Goal: Communication & Community: Participate in discussion

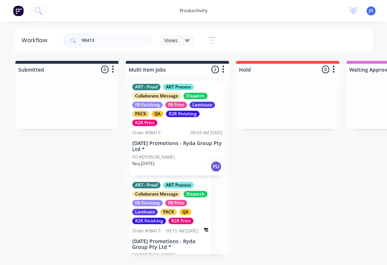
type input "98413"
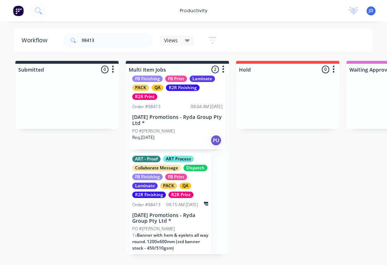
scroll to position [25, 0]
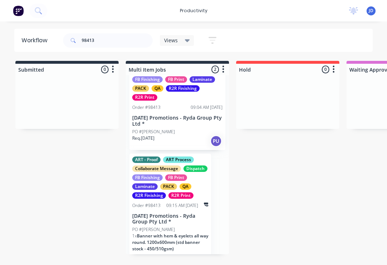
click at [173, 196] on div "R2R Print" at bounding box center [180, 195] width 25 height 6
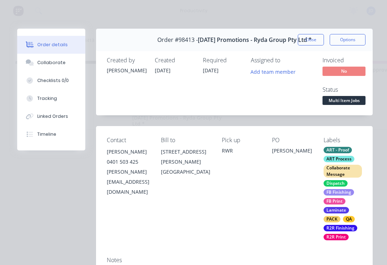
click at [49, 60] on div "Collaborate" at bounding box center [51, 62] width 28 height 6
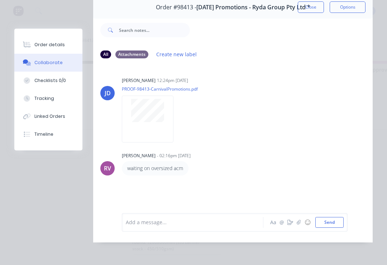
scroll to position [43, 0]
click at [302, 225] on button "button" at bounding box center [298, 222] width 9 height 9
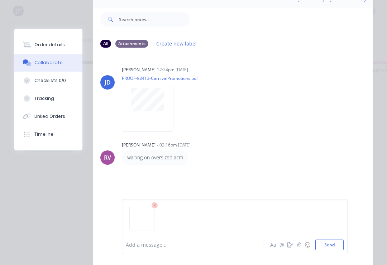
click at [328, 245] on button "Send" at bounding box center [329, 245] width 28 height 11
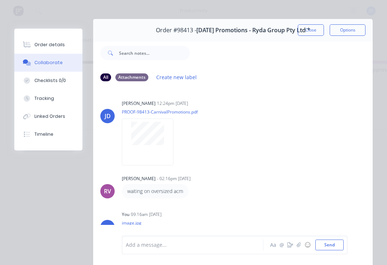
scroll to position [6, 0]
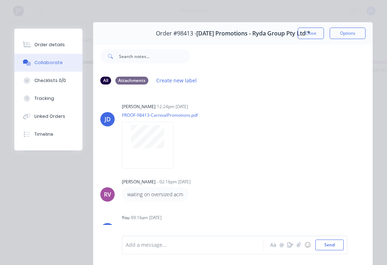
click at [312, 33] on button "Close" at bounding box center [311, 33] width 26 height 11
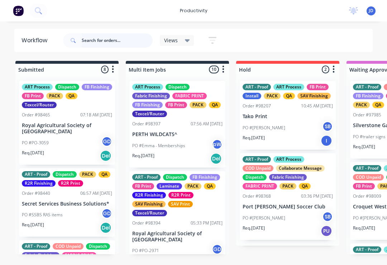
click at [96, 45] on input "text" at bounding box center [117, 40] width 71 height 14
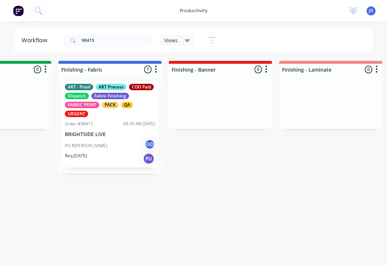
scroll to position [0, 1255]
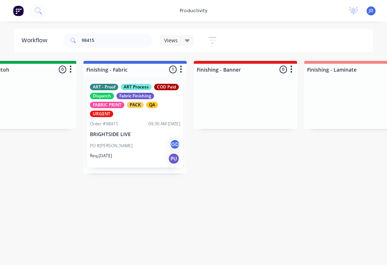
click at [139, 151] on div "PO #[PERSON_NAME] GD" at bounding box center [135, 146] width 90 height 14
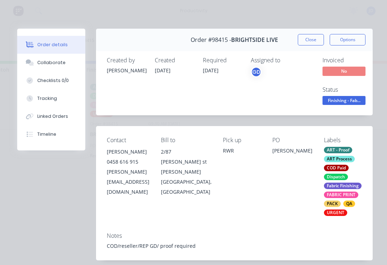
click at [57, 67] on button "Collaborate" at bounding box center [51, 63] width 68 height 18
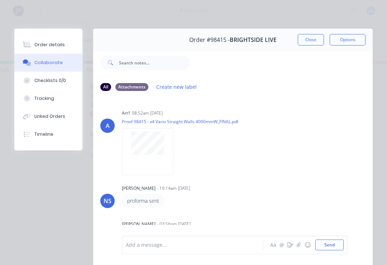
click at [295, 247] on button "button" at bounding box center [298, 245] width 9 height 9
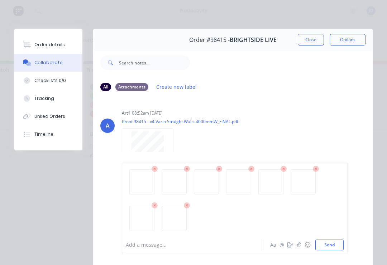
click at [331, 246] on button "Send" at bounding box center [329, 245] width 28 height 11
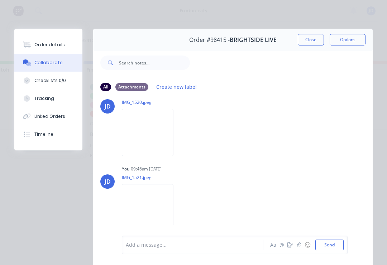
scroll to position [642, 0]
click at [310, 40] on button "Close" at bounding box center [311, 39] width 26 height 11
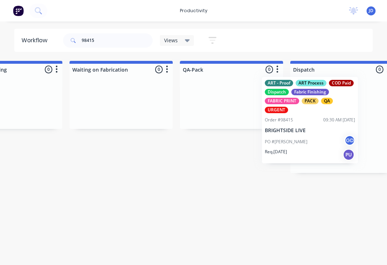
scroll to position [0, 1712]
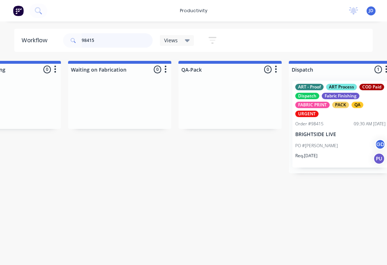
click at [103, 44] on input "98415" at bounding box center [117, 40] width 71 height 14
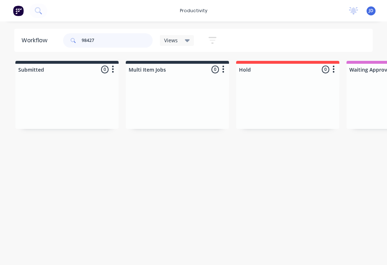
type input "98427"
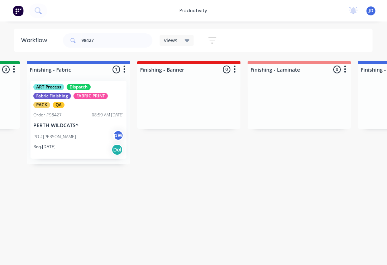
click at [85, 135] on div "PO #[PERSON_NAME]" at bounding box center [79, 137] width 90 height 14
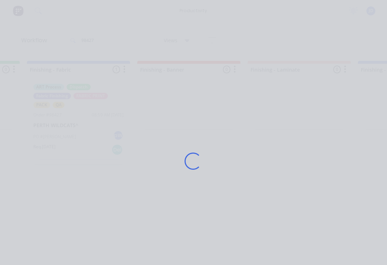
scroll to position [0, 1312]
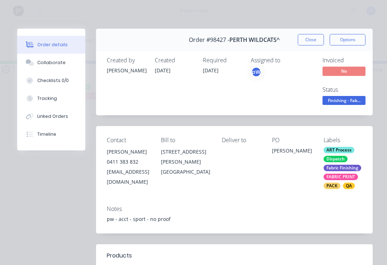
click at [59, 63] on div "Collaborate" at bounding box center [51, 62] width 28 height 6
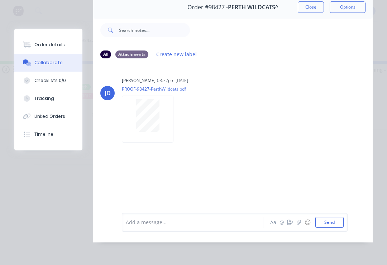
scroll to position [43, 0]
click at [299, 221] on icon "button" at bounding box center [298, 222] width 4 height 5
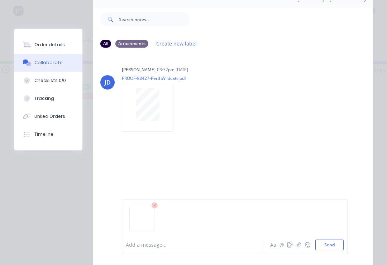
click at [329, 246] on button "Send" at bounding box center [329, 245] width 28 height 11
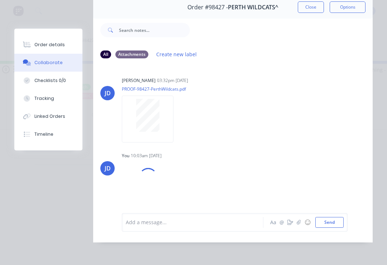
click at [297, 226] on button "button" at bounding box center [298, 222] width 9 height 9
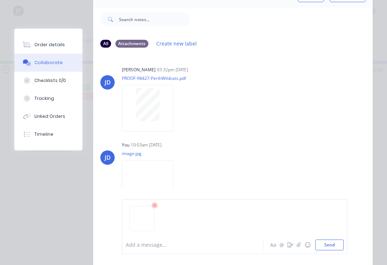
click at [336, 244] on button "Send" at bounding box center [329, 245] width 28 height 11
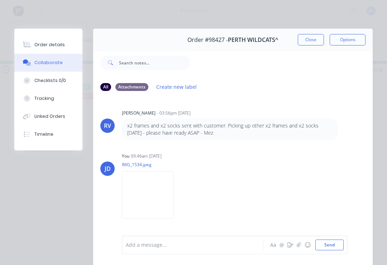
scroll to position [0, 0]
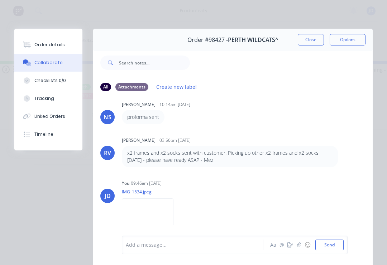
click at [309, 41] on button "Close" at bounding box center [311, 39] width 26 height 11
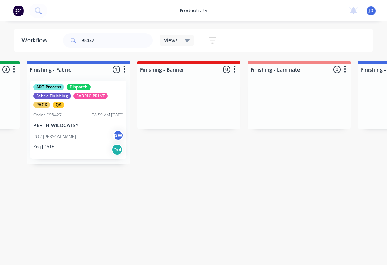
click at [79, 120] on div "ART Process Dispatch Fabric Finishing FABRIC PRINT PACK QA Order #98427 08:59 A…" at bounding box center [78, 120] width 96 height 78
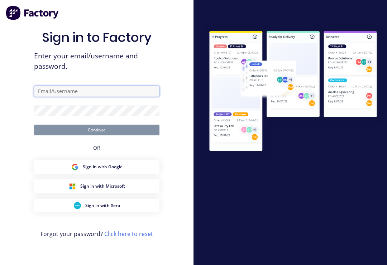
click at [92, 97] on input "text" at bounding box center [96, 91] width 125 height 11
type input "[EMAIL_ADDRESS][DOMAIN_NAME]"
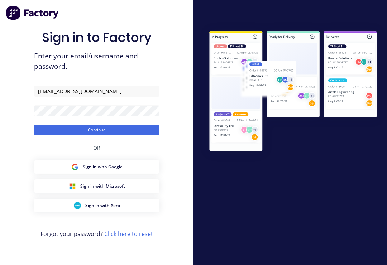
click at [97, 135] on button "Continue" at bounding box center [96, 130] width 125 height 11
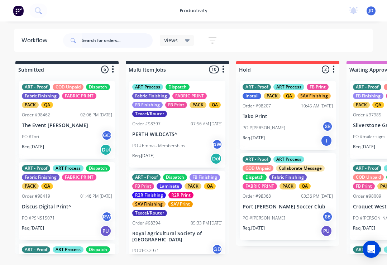
click at [96, 42] on input "text" at bounding box center [117, 40] width 71 height 14
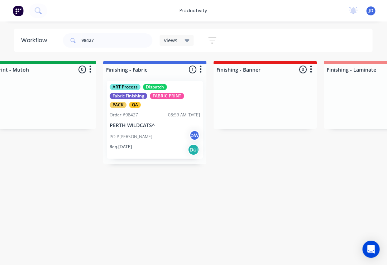
click at [156, 122] on div "ART Process Dispatch Fabric Finishing FABRIC PRINT PACK QA Order #98427 08:59 A…" at bounding box center [155, 120] width 96 height 78
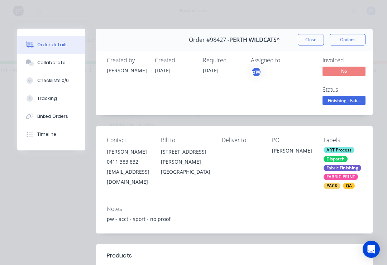
click at [51, 64] on div "Collaborate" at bounding box center [51, 62] width 28 height 6
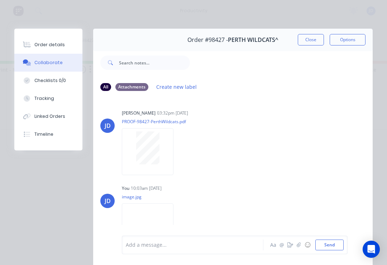
scroll to position [-2, 0]
click at [314, 40] on button "Close" at bounding box center [311, 39] width 26 height 11
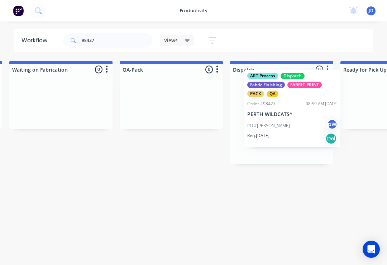
scroll to position [0, 1773]
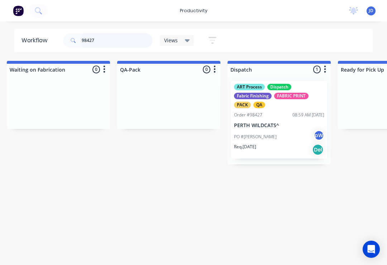
click at [107, 43] on input "98427" at bounding box center [117, 40] width 71 height 14
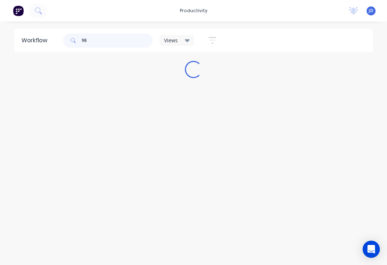
scroll to position [0, 0]
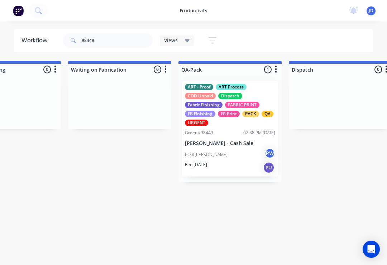
scroll to position [0, 1712]
click at [223, 145] on p "[PERSON_NAME] - Cash Sale" at bounding box center [230, 143] width 90 height 6
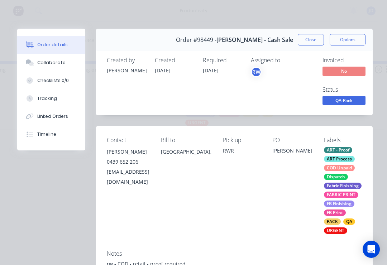
click at [54, 66] on div "Collaborate" at bounding box center [51, 62] width 28 height 6
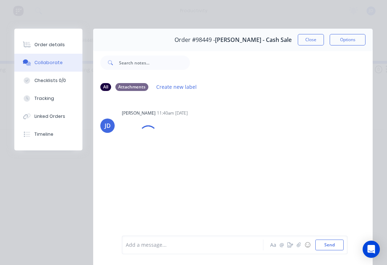
click at [298, 248] on button "button" at bounding box center [298, 245] width 9 height 9
click at [342, 240] on button "Send" at bounding box center [329, 245] width 28 height 11
click at [310, 38] on button "Close" at bounding box center [311, 39] width 26 height 11
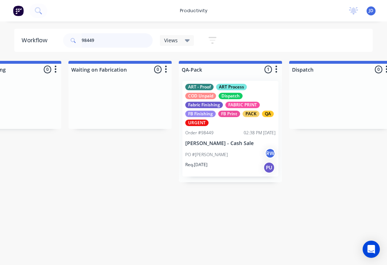
click at [116, 42] on input "98449" at bounding box center [117, 40] width 71 height 14
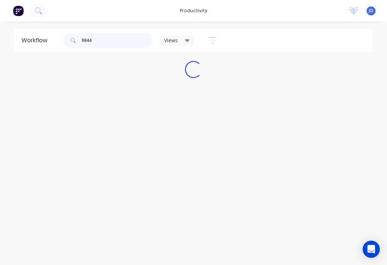
scroll to position [0, 0]
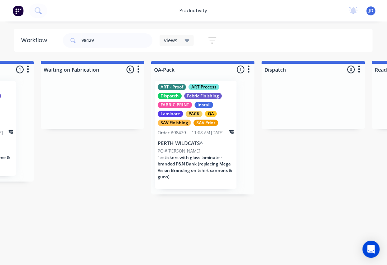
scroll to position [0, 1740]
click at [202, 130] on div "11:08 AM [DATE]" at bounding box center [207, 133] width 32 height 6
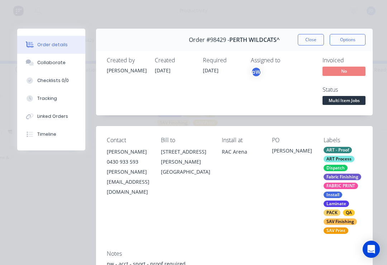
click at [54, 63] on div "Collaborate" at bounding box center [51, 62] width 28 height 6
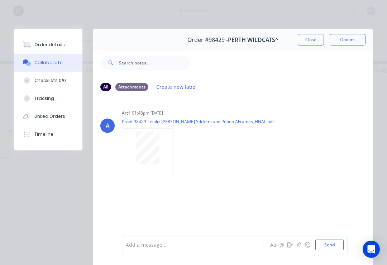
click at [298, 245] on icon "button" at bounding box center [298, 244] width 4 height 5
click at [338, 242] on button "Send" at bounding box center [329, 245] width 28 height 11
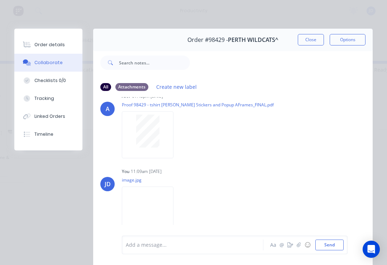
scroll to position [16, 0]
click at [310, 43] on button "Close" at bounding box center [311, 39] width 26 height 11
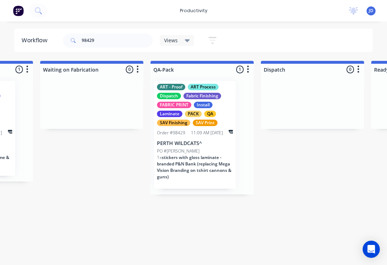
click at [195, 148] on div "PO #[PERSON_NAME]" at bounding box center [195, 151] width 76 height 6
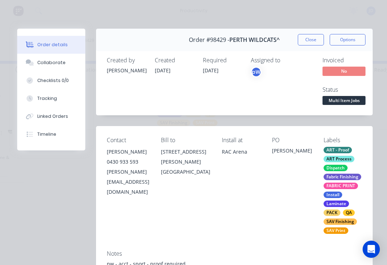
click at [61, 64] on div "Collaborate" at bounding box center [51, 62] width 28 height 6
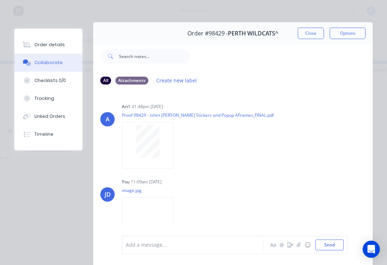
scroll to position [1, 0]
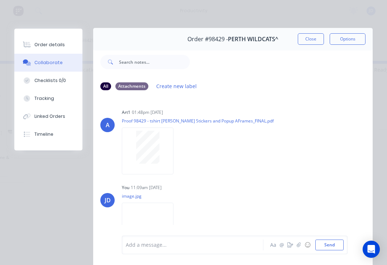
click at [313, 35] on button "Close" at bounding box center [311, 38] width 26 height 11
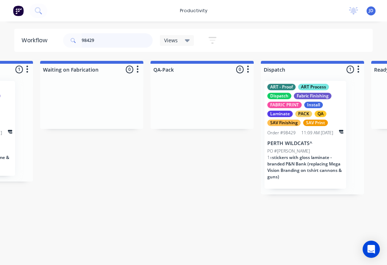
click at [109, 42] on input "98429" at bounding box center [117, 40] width 71 height 14
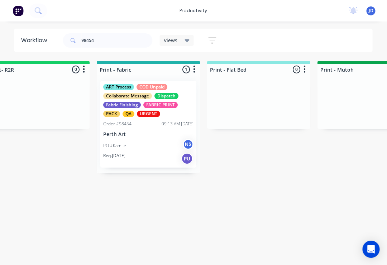
click at [153, 137] on div "ART Process COD Unpaid Collaborate Message Dispatch Fabric Finishing FABRIC PRI…" at bounding box center [149, 124] width 96 height 87
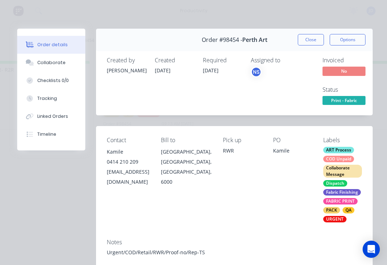
click at [56, 63] on div "Collaborate" at bounding box center [51, 62] width 28 height 6
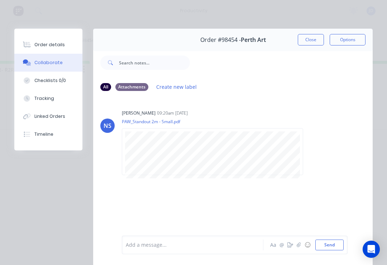
click at [296, 247] on button "button" at bounding box center [298, 245] width 9 height 9
click at [343, 244] on button "Send" at bounding box center [329, 245] width 28 height 11
click at [312, 39] on button "Close" at bounding box center [311, 39] width 26 height 11
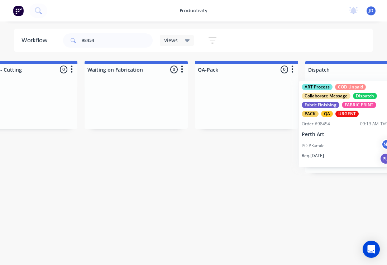
scroll to position [0, 1706]
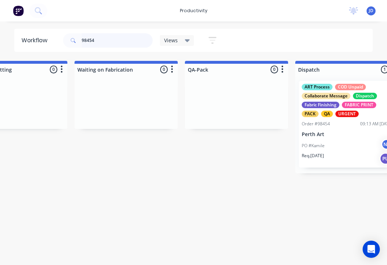
click at [111, 40] on input "98454" at bounding box center [117, 40] width 71 height 14
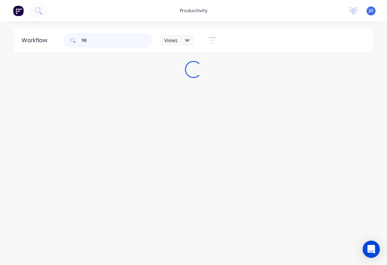
scroll to position [0, 0]
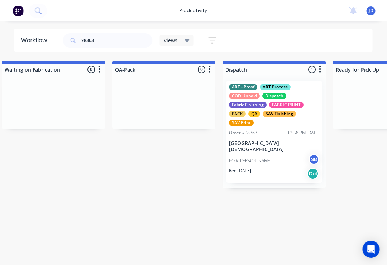
scroll to position [0, 1807]
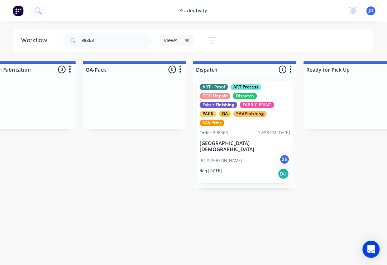
click at [250, 150] on p "[GEOGRAPHIC_DATA][DEMOGRAPHIC_DATA]" at bounding box center [245, 146] width 90 height 12
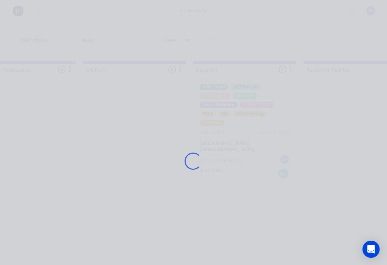
scroll to position [0, 1808]
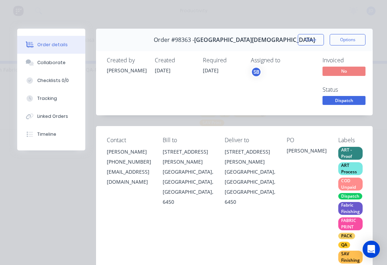
click at [57, 63] on div "Collaborate" at bounding box center [51, 62] width 28 height 6
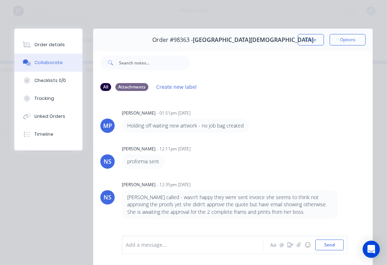
click at [296, 245] on button "button" at bounding box center [298, 245] width 9 height 9
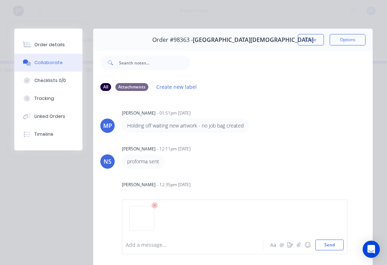
click at [339, 244] on button "Send" at bounding box center [329, 245] width 28 height 11
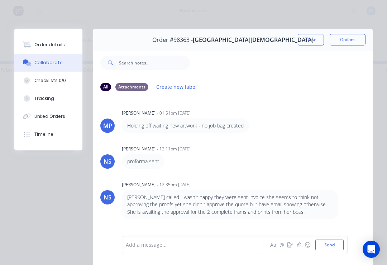
scroll to position [0, 0]
click at [310, 39] on button "Close" at bounding box center [311, 39] width 26 height 11
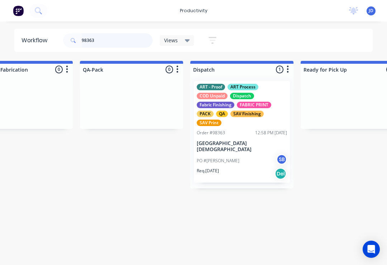
click at [110, 47] on input "98363" at bounding box center [117, 40] width 71 height 14
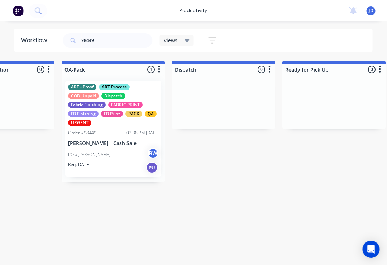
scroll to position [0, 1829]
click at [115, 139] on div "ART - Proof ART Process COD Unpaid Dispatch Fabric Finishing FABRIC PRINT FB Fi…" at bounding box center [113, 129] width 96 height 96
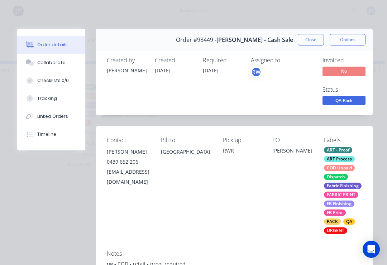
scroll to position [0, 0]
click at [55, 62] on div "Collaborate" at bounding box center [51, 62] width 28 height 6
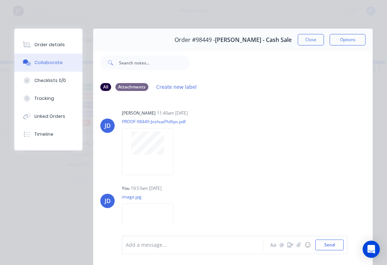
click at [56, 43] on div "Order details" at bounding box center [49, 45] width 30 height 6
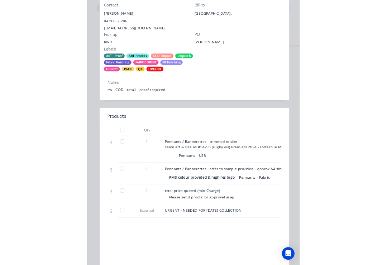
scroll to position [0, 1829]
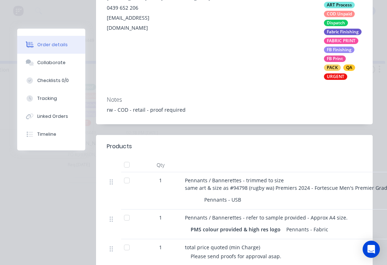
click at [56, 63] on div "Collaborate" at bounding box center [51, 62] width 28 height 6
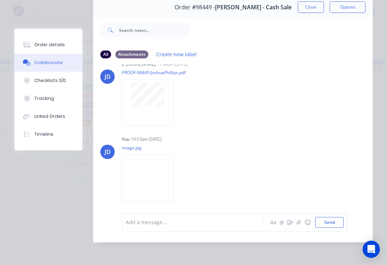
scroll to position [43, 0]
click at [0, 0] on icon "button" at bounding box center [0, 0] width 0 height 0
click at [0, 0] on button "Delete" at bounding box center [0, 0] width 0 height 0
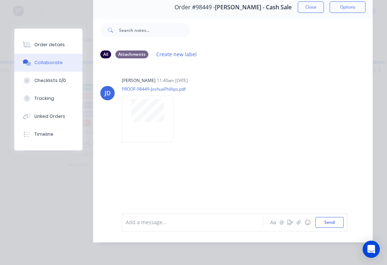
click at [303, 222] on button "button" at bounding box center [298, 222] width 9 height 9
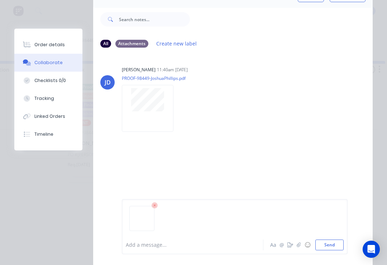
click at [341, 240] on button "Send" at bounding box center [329, 245] width 28 height 11
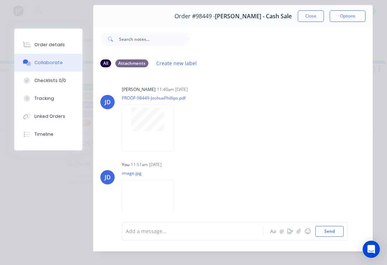
scroll to position [24, 0]
click at [310, 16] on button "Close" at bounding box center [311, 15] width 26 height 11
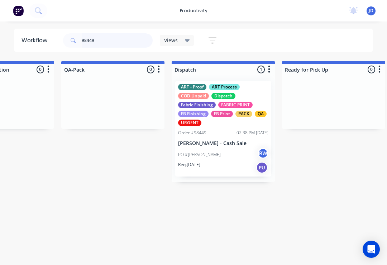
click at [107, 46] on input "98449" at bounding box center [117, 40] width 71 height 14
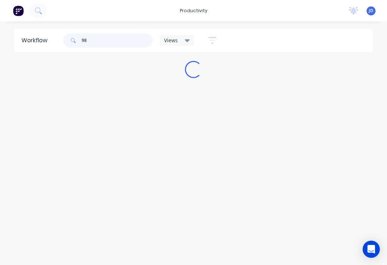
scroll to position [0, 0]
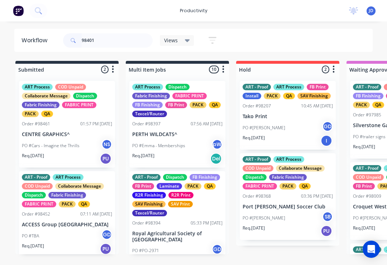
click at [108, 42] on input "98401" at bounding box center [117, 40] width 71 height 14
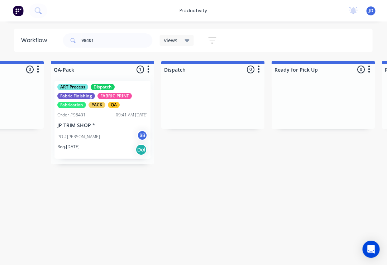
scroll to position [0, 1870]
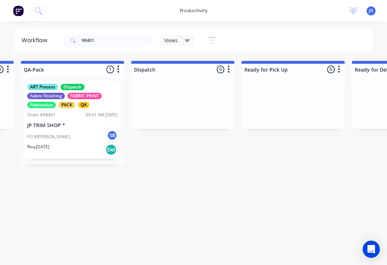
click at [77, 133] on div "PO #Sharon SB" at bounding box center [72, 137] width 90 height 14
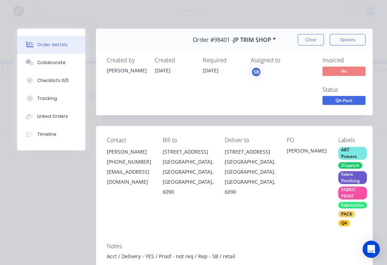
click at [56, 65] on div "Collaborate" at bounding box center [51, 62] width 28 height 6
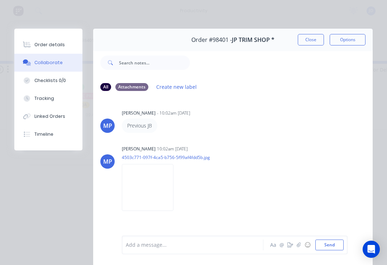
click at [298, 244] on icon "button" at bounding box center [298, 244] width 4 height 5
click at [337, 241] on button "Send" at bounding box center [329, 245] width 28 height 11
click at [309, 39] on button "Close" at bounding box center [311, 39] width 26 height 11
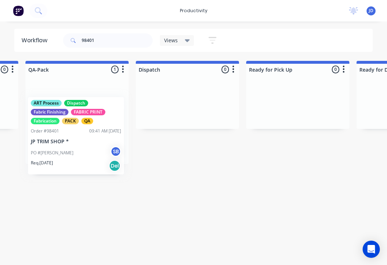
scroll to position [0, 1864]
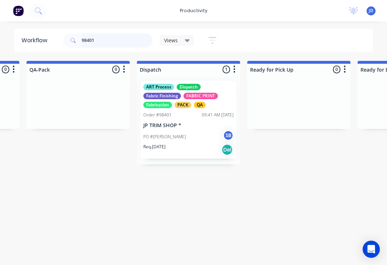
click at [107, 47] on input "98401" at bounding box center [117, 40] width 71 height 14
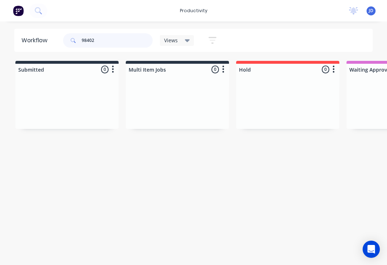
type input "98402"
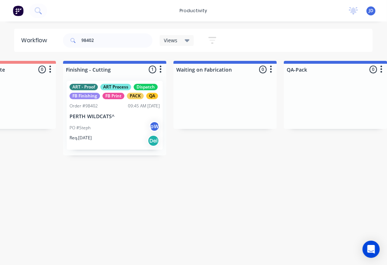
scroll to position [0, 1607]
click at [111, 115] on p "PERTH WILDCATS^" at bounding box center [114, 117] width 90 height 6
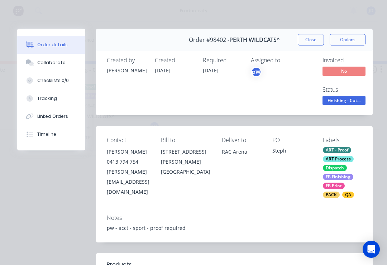
click at [58, 63] on div "Collaborate" at bounding box center [51, 62] width 28 height 6
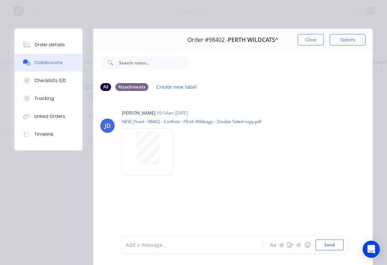
click at [300, 245] on icon "button" at bounding box center [298, 244] width 4 height 5
click at [342, 244] on button "Send" at bounding box center [329, 245] width 28 height 11
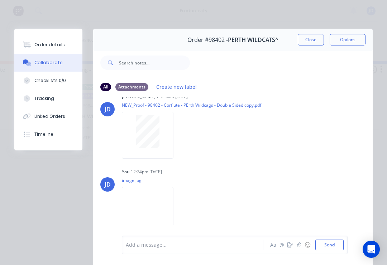
scroll to position [16, 0]
click at [155, 209] on img at bounding box center [148, 210] width 52 height 47
click at [0, 0] on icon "button" at bounding box center [0, 0] width 0 height 0
click at [0, 0] on button "Delete" at bounding box center [0, 0] width 0 height 0
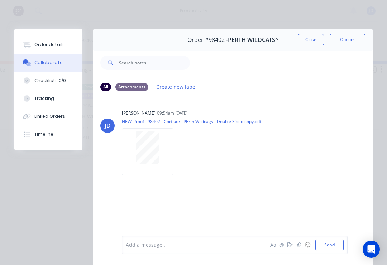
click at [296, 248] on button "button" at bounding box center [298, 245] width 9 height 9
click at [342, 244] on button "Send" at bounding box center [329, 245] width 28 height 11
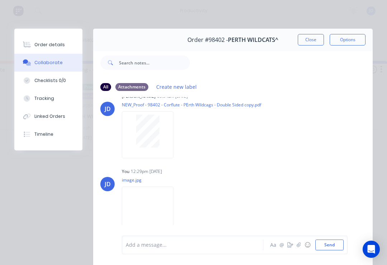
scroll to position [16, 0]
click at [173, 208] on img at bounding box center [148, 210] width 52 height 47
click at [0, 0] on icon "button" at bounding box center [0, 0] width 0 height 0
click at [0, 0] on button "Delete" at bounding box center [0, 0] width 0 height 0
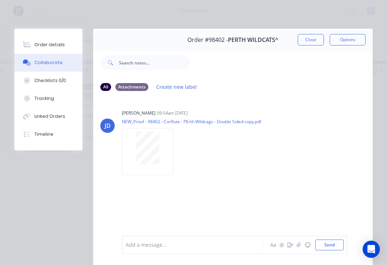
click at [298, 248] on button "button" at bounding box center [298, 245] width 9 height 9
click at [343, 241] on button "Send" at bounding box center [329, 245] width 28 height 11
click at [303, 243] on button "☺" at bounding box center [307, 245] width 9 height 9
click at [298, 243] on icon "button" at bounding box center [298, 244] width 4 height 5
click at [340, 244] on button "Send" at bounding box center [329, 245] width 28 height 11
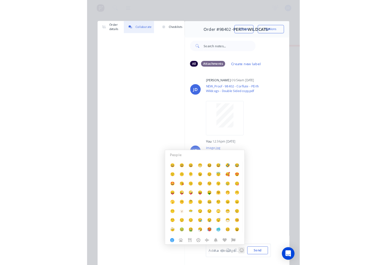
scroll to position [0, 1607]
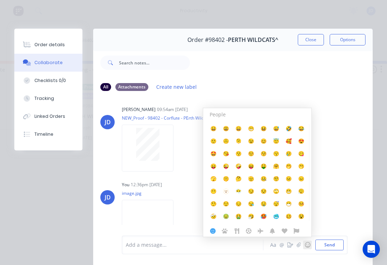
click at [304, 246] on button "☺" at bounding box center [307, 245] width 9 height 9
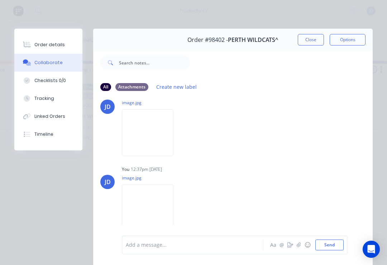
scroll to position [95, 0]
click at [298, 248] on button "button" at bounding box center [298, 245] width 9 height 9
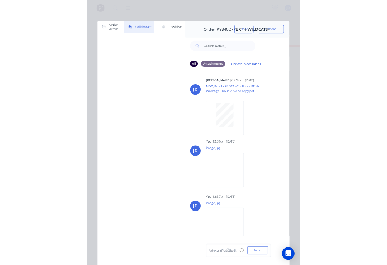
scroll to position [0, 1607]
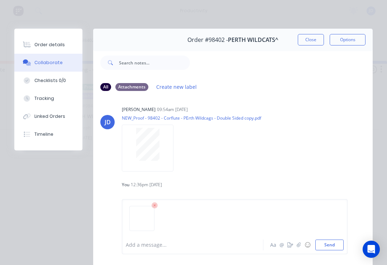
click at [331, 248] on button "Send" at bounding box center [329, 245] width 28 height 11
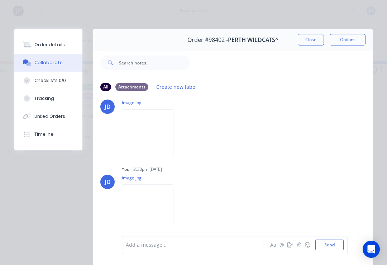
scroll to position [173, 0]
click at [300, 245] on icon "button" at bounding box center [298, 244] width 4 height 5
click at [144, 209] on img at bounding box center [141, 209] width 19 height 0
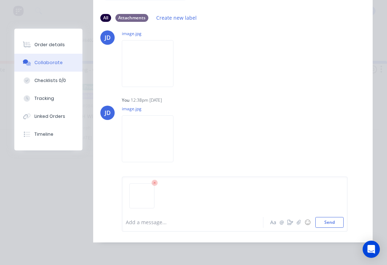
scroll to position [80, 0]
click at [161, 137] on img at bounding box center [148, 138] width 52 height 47
click at [335, 223] on button "Send" at bounding box center [329, 222] width 28 height 11
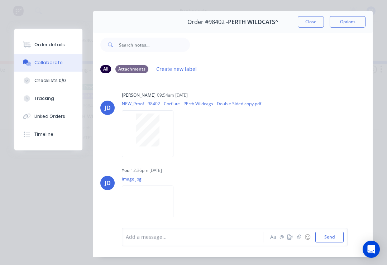
scroll to position [16, 0]
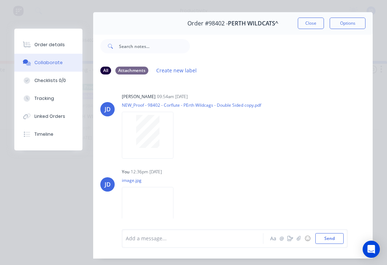
click at [311, 23] on button "Close" at bounding box center [311, 23] width 26 height 11
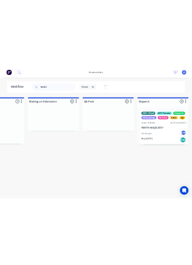
scroll to position [0, 1734]
